Goal: Task Accomplishment & Management: Manage account settings

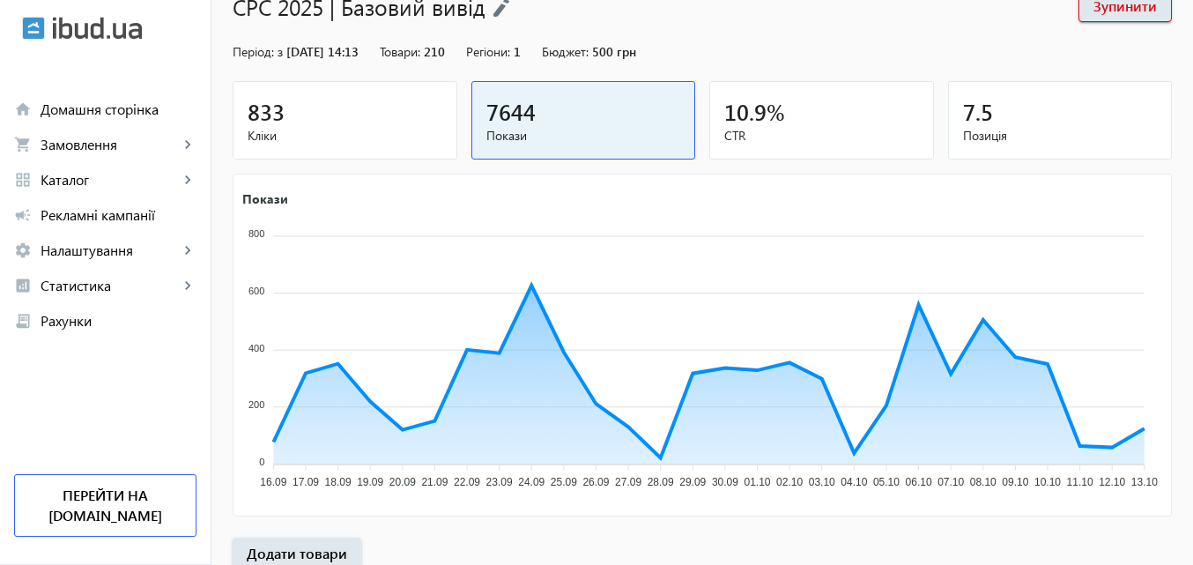
scroll to position [141, 0]
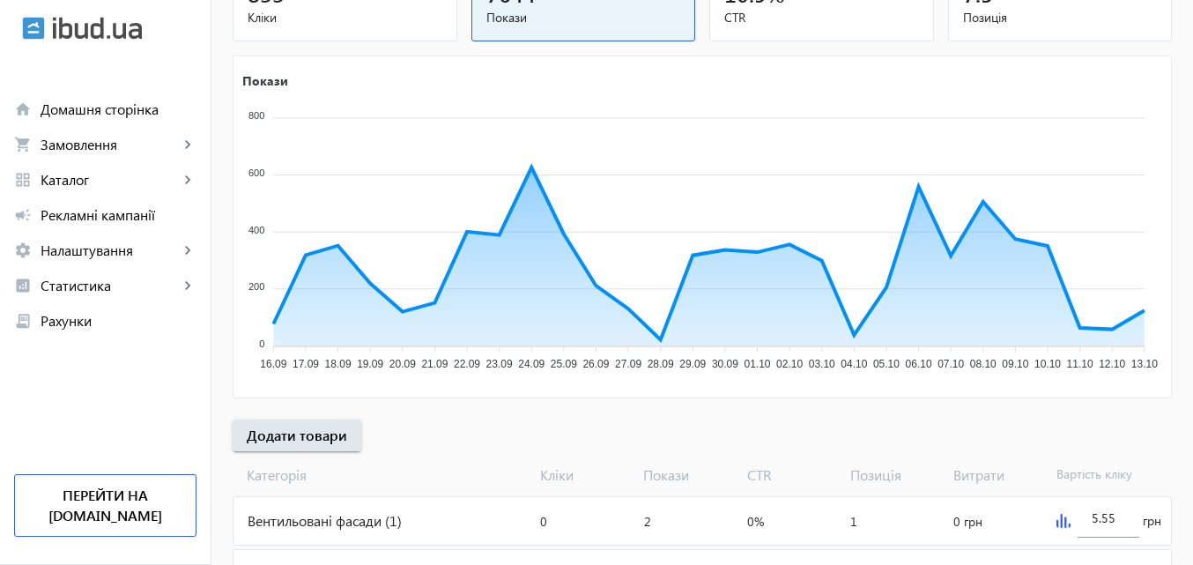
scroll to position [229, 0]
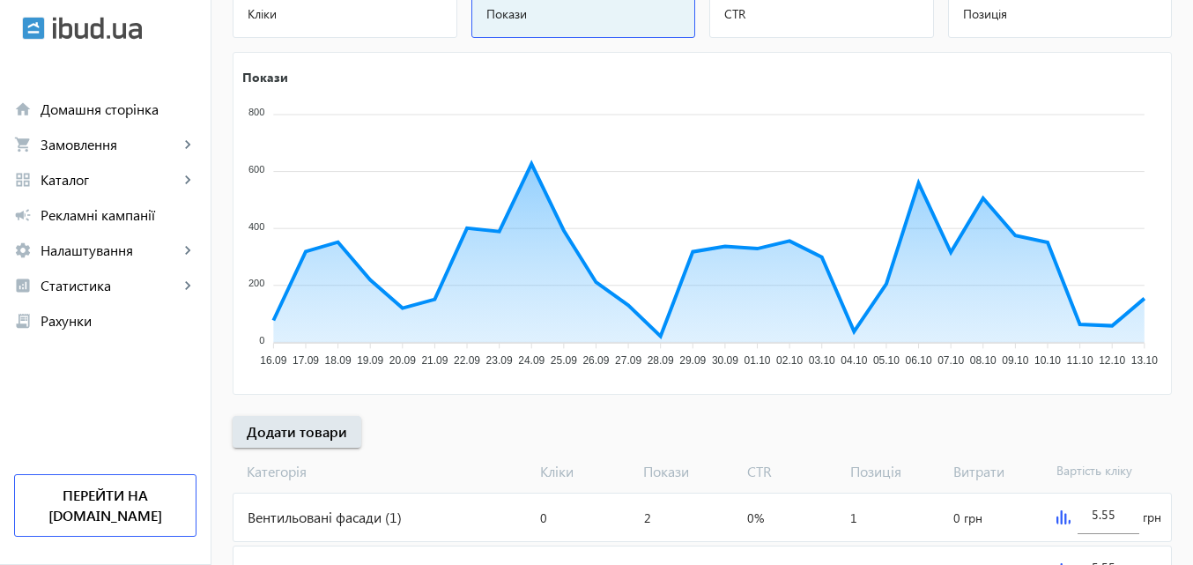
scroll to position [264, 0]
